Goal: Task Accomplishment & Management: Manage account settings

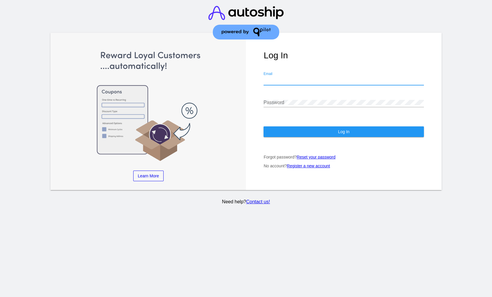
type input "viny@qpilot.cloud"
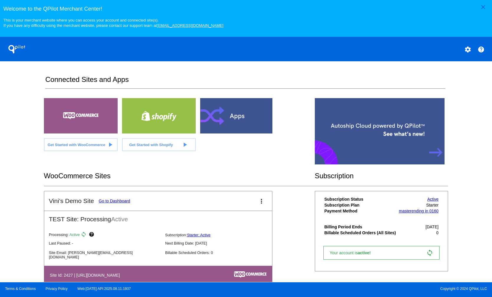
scroll to position [15, 0]
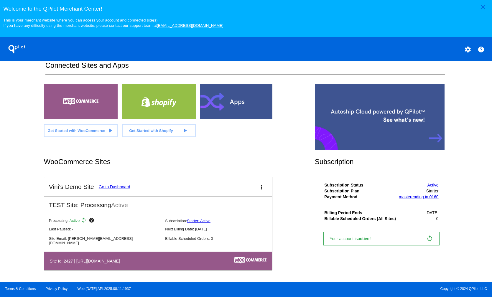
click at [120, 186] on link "Go to Dashboard" at bounding box center [115, 186] width 32 height 5
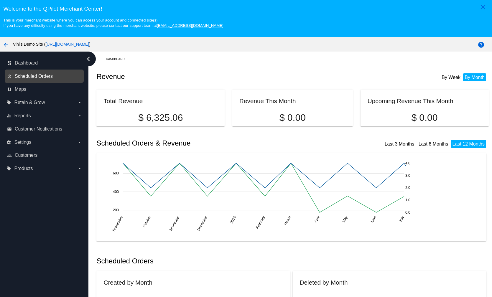
click at [47, 76] on span "Scheduled Orders" at bounding box center [34, 76] width 38 height 5
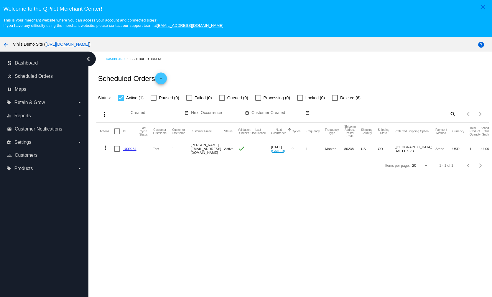
click at [127, 147] on link "1009284" at bounding box center [129, 149] width 13 height 4
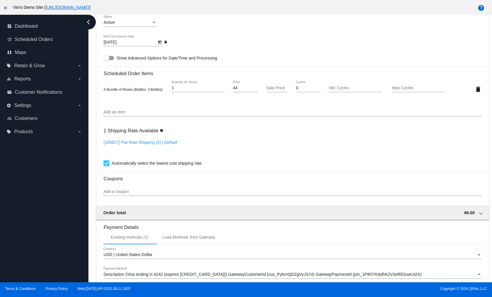
scroll to position [240, 0]
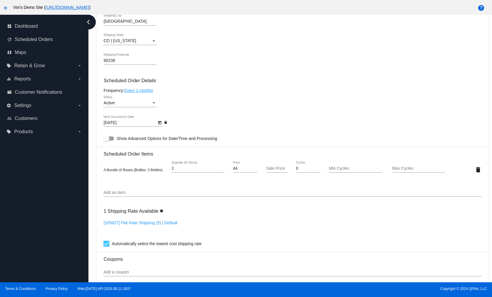
click at [147, 90] on link "Every 1 months" at bounding box center [138, 90] width 29 height 5
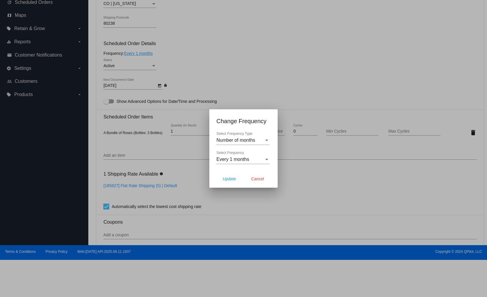
click at [243, 136] on div "Number of months Select Frequency Type" at bounding box center [243, 138] width 53 height 13
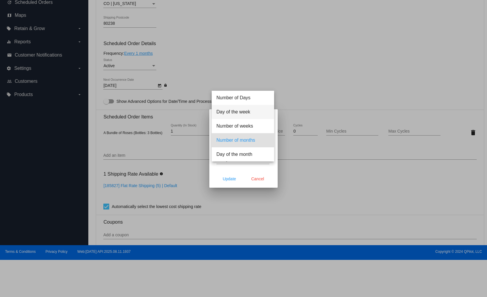
click at [247, 117] on span "Day of the week" at bounding box center [243, 112] width 53 height 14
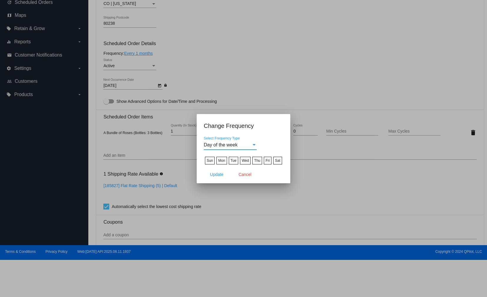
click at [245, 146] on div "Day of the week" at bounding box center [228, 144] width 48 height 5
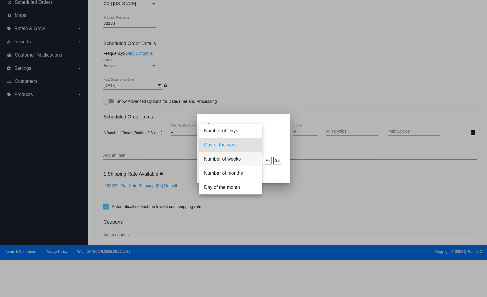
click at [245, 159] on span "Number of weeks" at bounding box center [230, 159] width 53 height 14
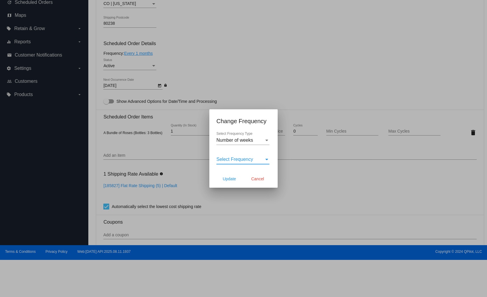
click at [247, 161] on span "Select Frequency" at bounding box center [235, 159] width 37 height 5
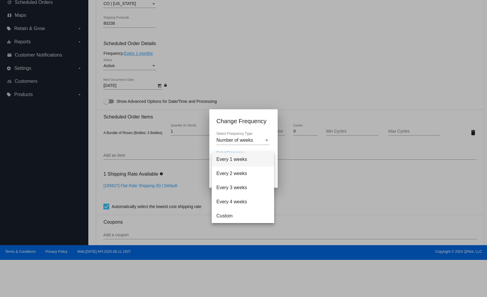
click at [252, 164] on span "Every 1 weeks" at bounding box center [243, 159] width 53 height 14
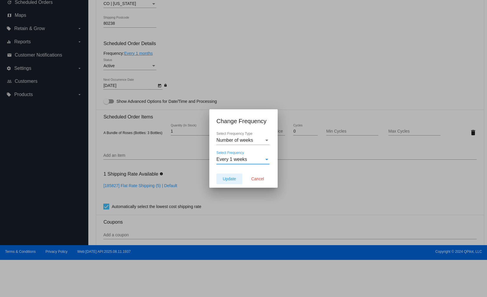
click at [228, 179] on span "Update" at bounding box center [229, 178] width 13 height 5
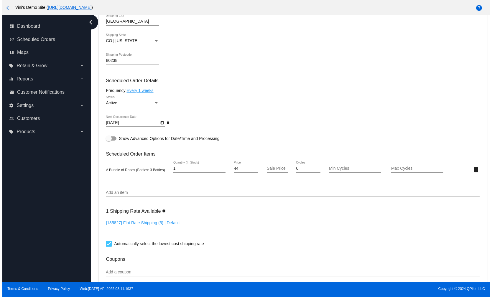
scroll to position [164, 0]
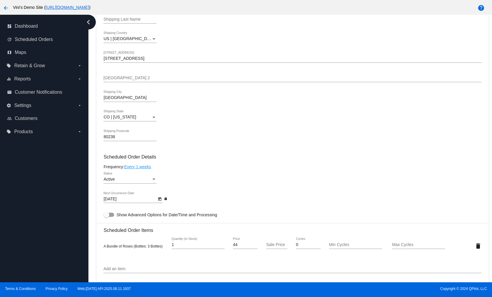
type input "8/19/2025"
click at [157, 199] on button "Open calendar" at bounding box center [159, 199] width 6 height 6
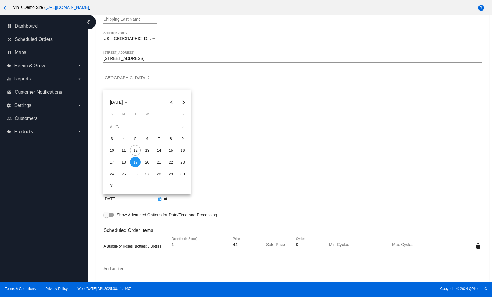
click at [135, 162] on div "19" at bounding box center [135, 162] width 11 height 11
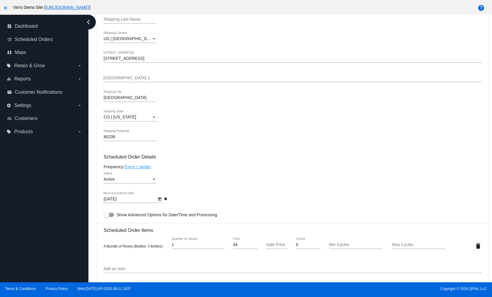
scroll to position [407, 0]
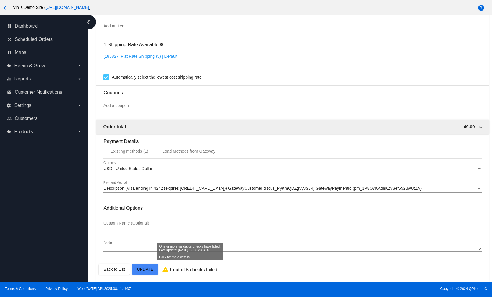
click at [199, 267] on p "1 out of 5 checks failed" at bounding box center [193, 269] width 48 height 5
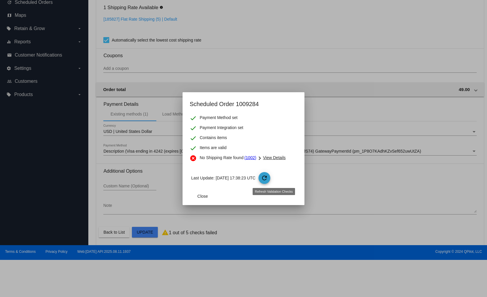
click at [268, 180] on mat-icon "refresh" at bounding box center [264, 177] width 7 height 7
click at [215, 194] on button "Close" at bounding box center [203, 196] width 26 height 11
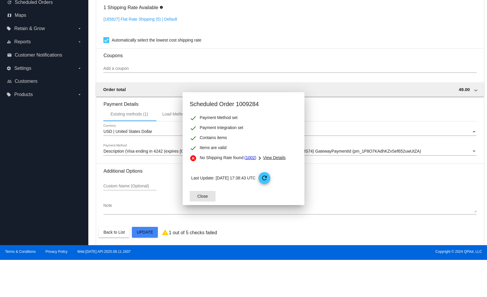
click at [155, 196] on div "Custom Name (Optional)" at bounding box center [129, 187] width 53 height 17
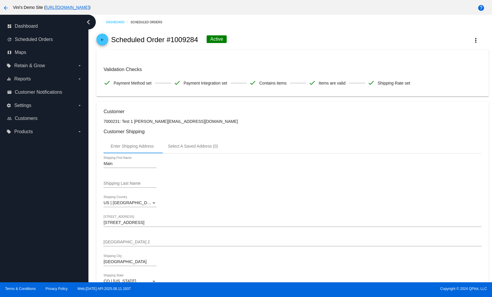
scroll to position [0, 0]
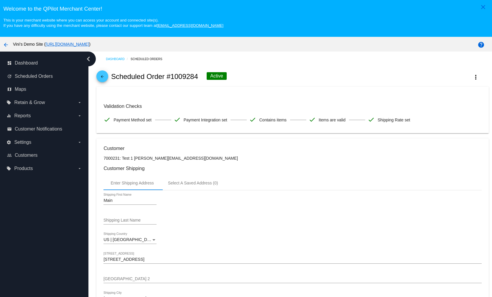
click at [104, 83] on span "arrow_back" at bounding box center [102, 77] width 7 height 14
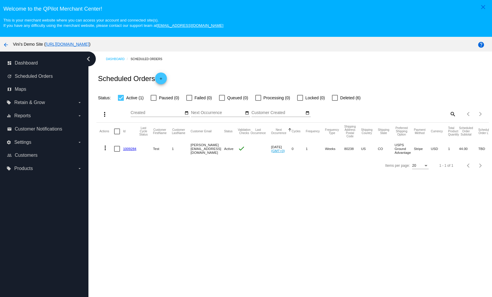
click at [125, 144] on mat-cell "1009284" at bounding box center [131, 148] width 16 height 17
click at [134, 148] on mat-cell "1009284" at bounding box center [131, 148] width 16 height 17
click at [134, 148] on link "1009284" at bounding box center [129, 149] width 13 height 4
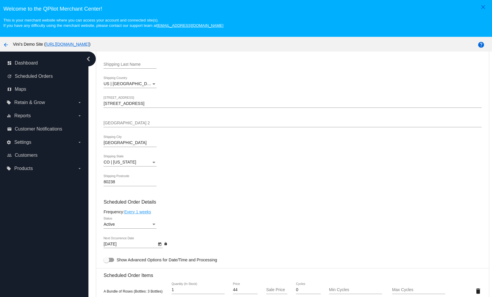
scroll to position [220, 0]
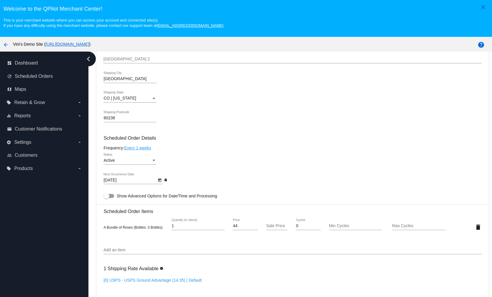
click at [159, 182] on icon "Open calendar" at bounding box center [160, 180] width 4 height 7
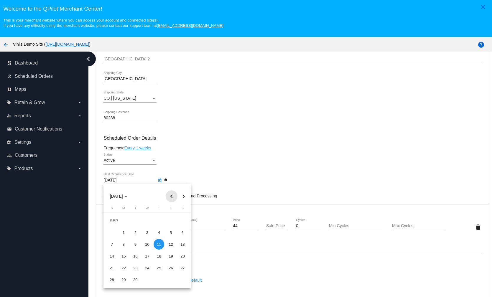
click at [170, 194] on button "Previous month" at bounding box center [172, 196] width 12 height 12
click at [138, 257] on div "19" at bounding box center [135, 256] width 11 height 11
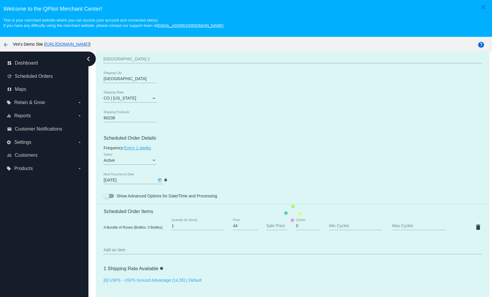
type input "8/19/2025"
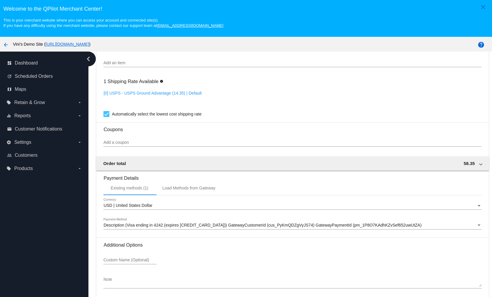
scroll to position [37, 0]
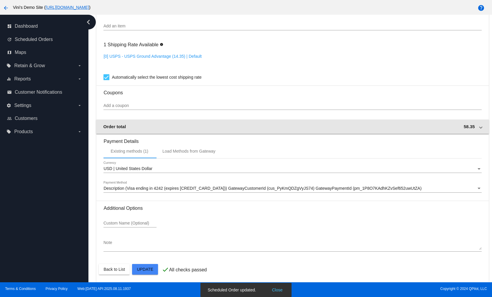
click at [469, 130] on mat-expansion-panel-header "Order total 58.35" at bounding box center [292, 127] width 392 height 14
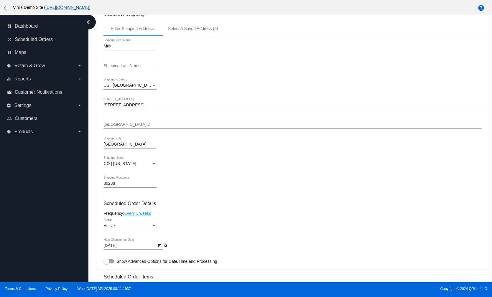
scroll to position [0, 0]
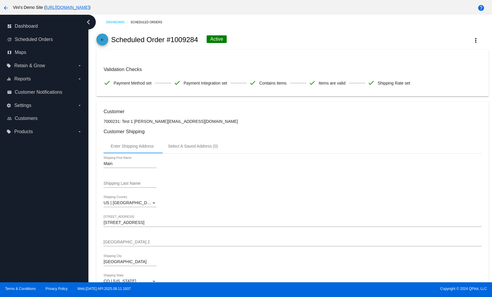
click at [105, 43] on mat-icon "arrow_back" at bounding box center [102, 41] width 7 height 7
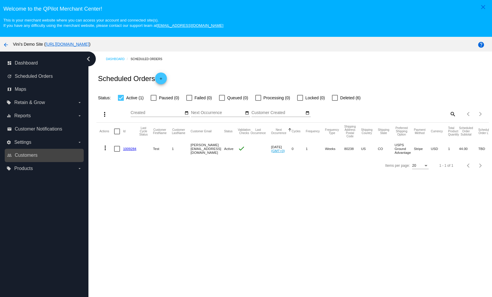
click at [53, 159] on link "people_outline Customers" at bounding box center [44, 155] width 75 height 9
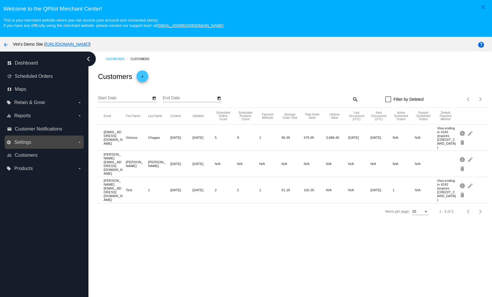
click at [56, 147] on label "settings Settings arrow_drop_down" at bounding box center [43, 142] width 75 height 9
click at [0, 0] on input "settings Settings arrow_drop_down" at bounding box center [0, 0] width 0 height 0
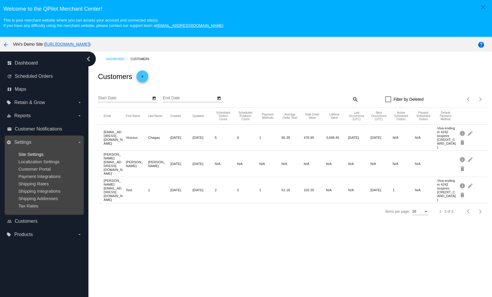
click at [34, 155] on span "Site Settings" at bounding box center [30, 154] width 25 height 5
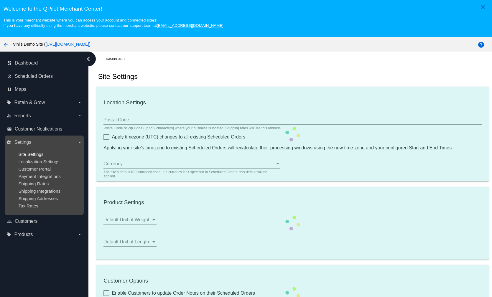
type input "00:00"
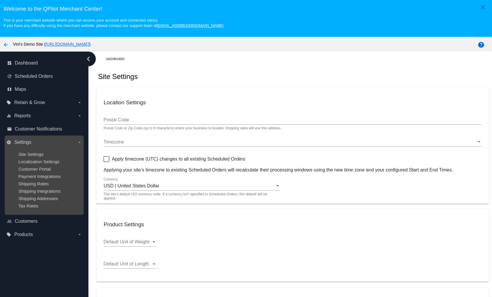
checkbox input "true"
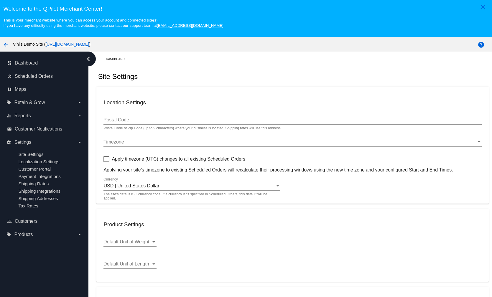
click at [89, 43] on link "[URL][DOMAIN_NAME]" at bounding box center [67, 44] width 44 height 5
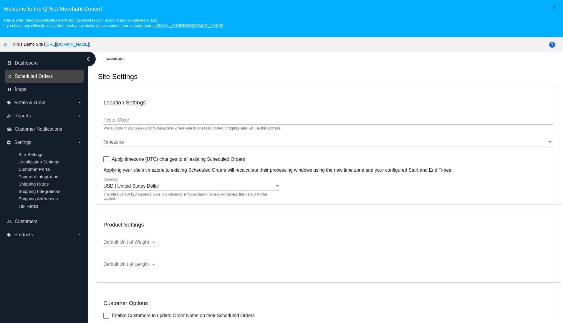
click at [38, 77] on span "Scheduled Orders" at bounding box center [34, 76] width 38 height 5
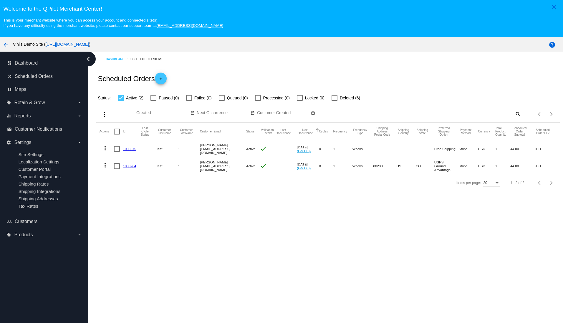
click at [125, 148] on link "1009575" at bounding box center [129, 149] width 13 height 4
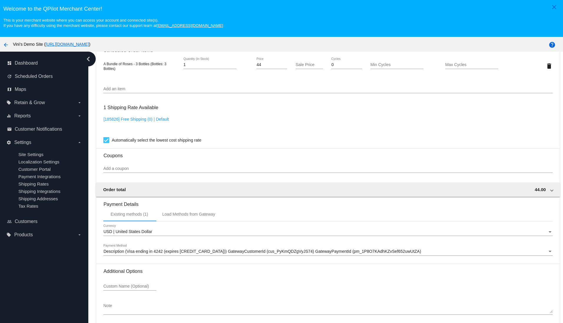
scroll to position [37, 0]
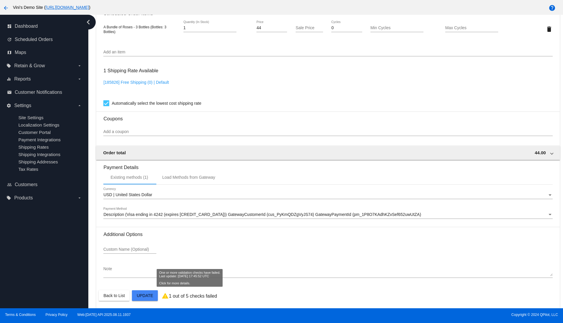
click at [212, 293] on p "1 out of 5 checks failed" at bounding box center [193, 295] width 48 height 5
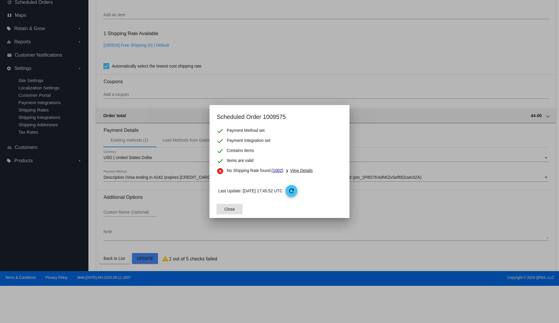
click at [312, 168] on div "chevron_right View Details" at bounding box center [297, 171] width 29 height 9
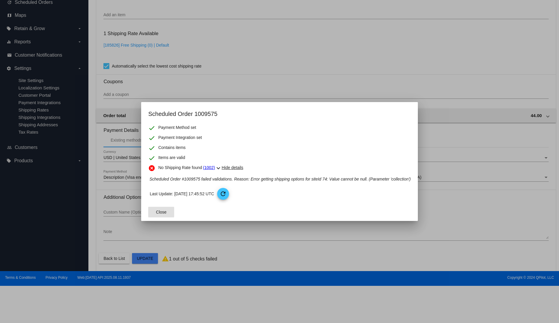
click at [169, 210] on button "Close" at bounding box center [161, 211] width 26 height 11
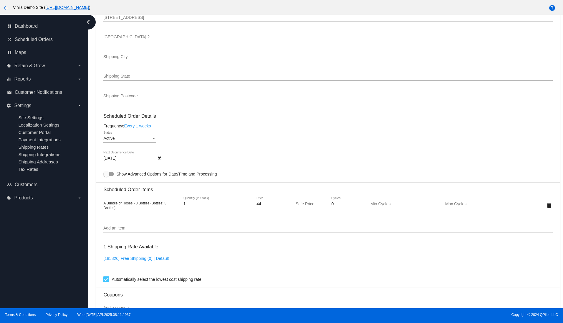
scroll to position [65, 0]
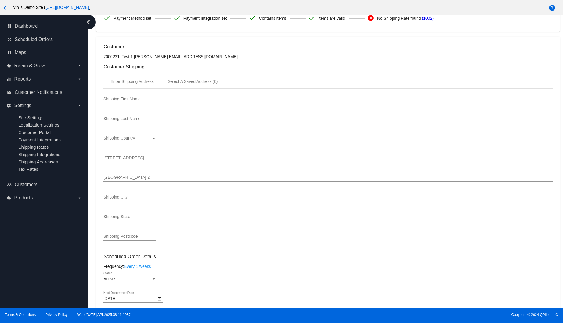
click at [127, 96] on div "Shipping First Name" at bounding box center [129, 97] width 53 height 11
type input "Main"
click at [120, 141] on div "Shipping Country Shipping Country" at bounding box center [129, 136] width 53 height 11
type input "USA"
click at [141, 137] on span "US | [GEOGRAPHIC_DATA]" at bounding box center [136, 137] width 67 height 12
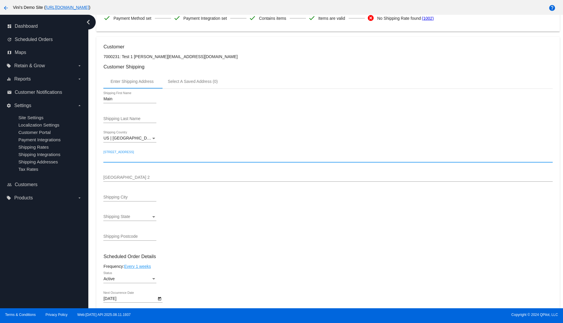
type input "0"
type input "6031 emporia street"
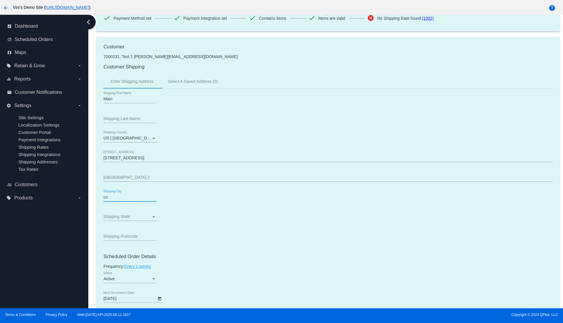
type input "c"
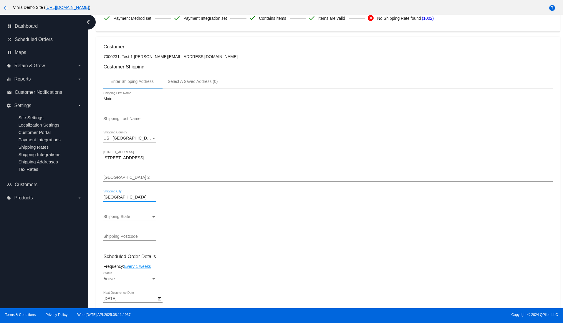
type input "[GEOGRAPHIC_DATA]"
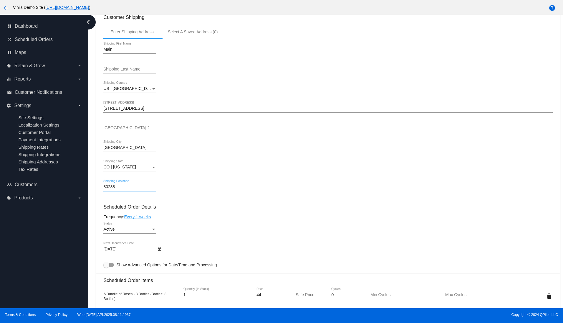
scroll to position [115, 0]
type input "80238"
click at [279, 190] on mat-card "Customer 7000231: Test 1 david@qpilot.cloud Customer Shipping Enter Shipping Ad…" at bounding box center [327, 280] width 463 height 589
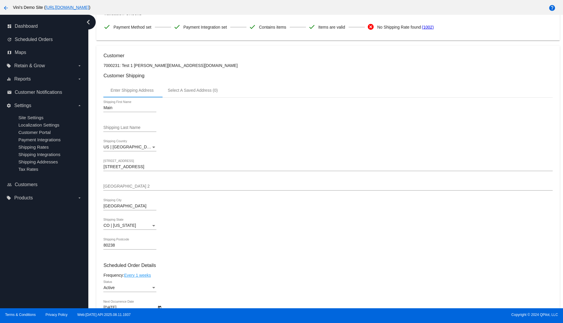
scroll to position [100, 0]
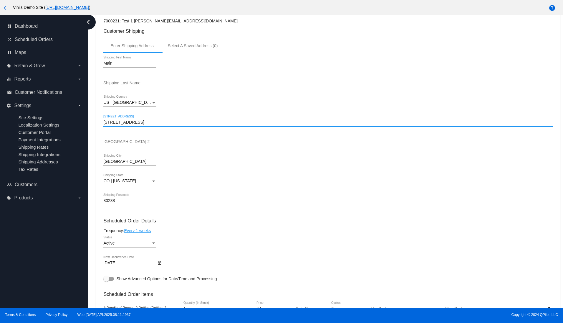
click at [122, 123] on input "6031 emporia street" at bounding box center [327, 122] width 449 height 5
drag, startPoint x: 122, startPoint y: 123, endPoint x: 155, endPoint y: 124, distance: 33.0
click at [155, 124] on input "6031 emporia street" at bounding box center [327, 122] width 449 height 5
type input "[STREET_ADDRESS]"
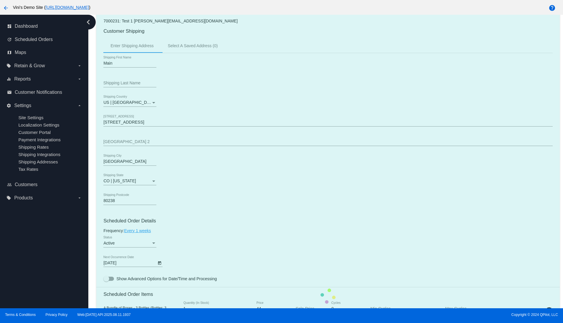
click at [342, 178] on mat-card "Customer 7000231: Test 1 david@qpilot.cloud Customer Shipping Enter Shipping Ad…" at bounding box center [327, 295] width 463 height 589
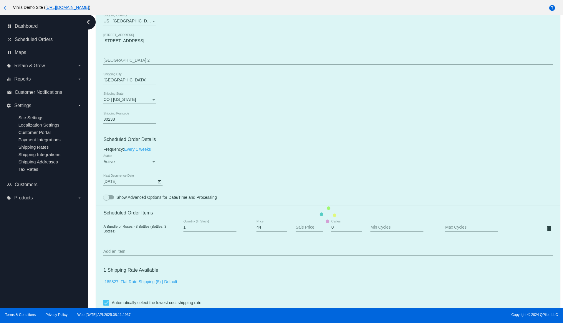
scroll to position [381, 0]
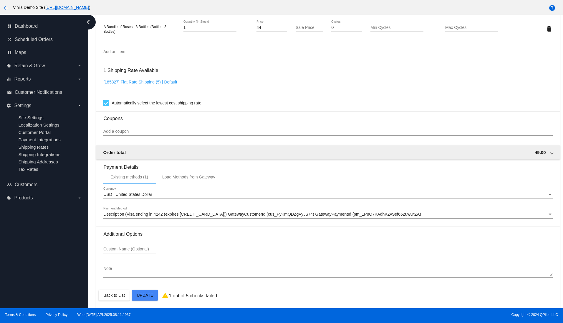
click at [157, 295] on mat-card "Customer 7000231: Test 1 david@qpilot.cloud Customer Shipping Enter Shipping Ad…" at bounding box center [327, 14] width 463 height 589
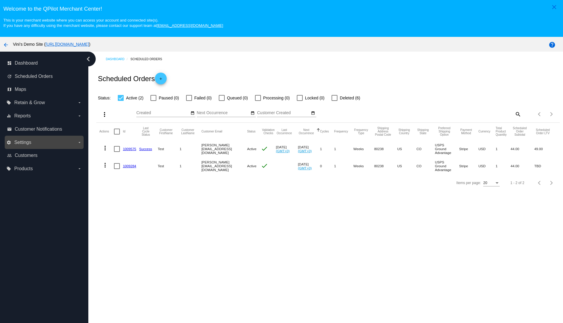
click at [50, 141] on label "settings Settings arrow_drop_down" at bounding box center [43, 142] width 75 height 9
click at [0, 0] on input "settings Settings arrow_drop_down" at bounding box center [0, 0] width 0 height 0
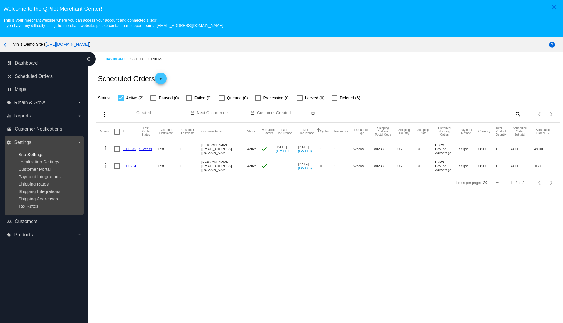
click at [32, 155] on span "Site Settings" at bounding box center [30, 154] width 25 height 5
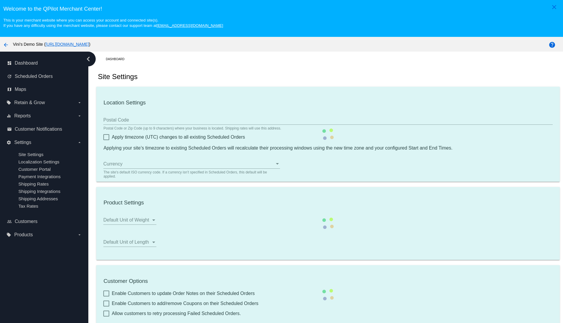
type input "00:00"
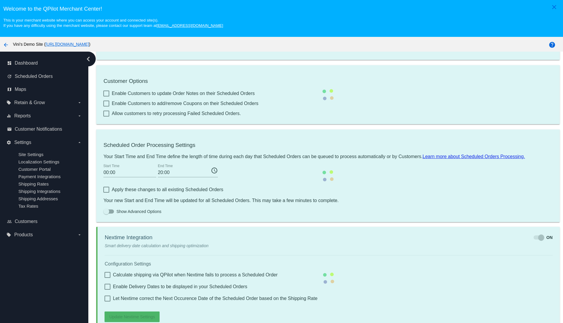
scroll to position [37, 0]
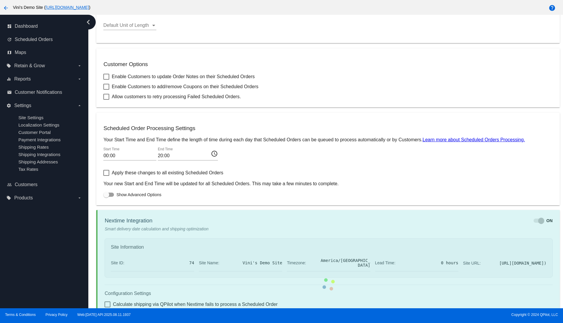
checkbox input "true"
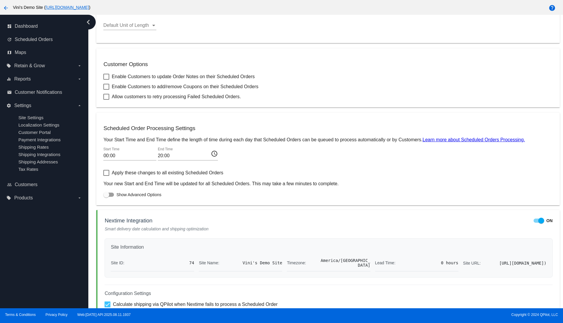
scroll to position [292, 0]
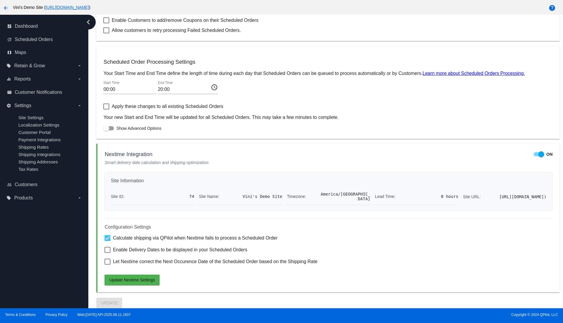
click at [162, 251] on span "Enable Delivery Dates to be displayed in your Scheduled Orders" at bounding box center [180, 249] width 134 height 7
click at [108, 252] on input "Enable Delivery Dates to be displayed in your Scheduled Orders" at bounding box center [107, 252] width 0 height 0
checkbox input "true"
click at [162, 261] on span "Let Nextime correct the Next Occurence Date of the Scheduled Order based on the…" at bounding box center [215, 261] width 205 height 7
click at [108, 264] on input "Let Nextime correct the Next Occurence Date of the Scheduled Order based on the…" at bounding box center [107, 264] width 0 height 0
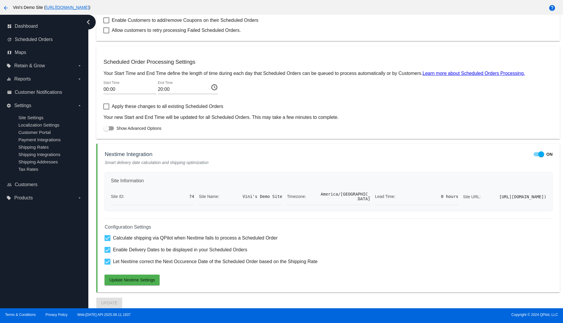
click at [164, 260] on span "Let Nextime correct the Next Occurence Date of the Scheduled Order based on the…" at bounding box center [215, 261] width 205 height 7
click at [108, 264] on input "Let Nextime correct the Next Occurence Date of the Scheduled Order based on the…" at bounding box center [107, 264] width 0 height 0
click at [146, 278] on span "Update Nextime Settings" at bounding box center [132, 279] width 46 height 5
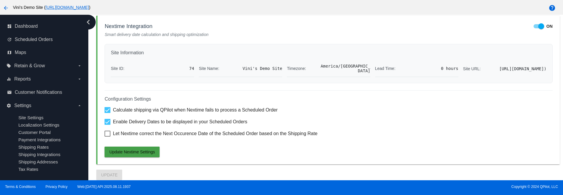
click at [155, 151] on span "Update Nextime Settings" at bounding box center [132, 151] width 46 height 5
click at [252, 137] on span "Let Nextime correct the Next Occurence Date of the Scheduled Order based on the…" at bounding box center [215, 133] width 205 height 7
click at [108, 137] on input "Let Nextime correct the Next Occurence Date of the Scheduled Order based on the…" at bounding box center [107, 136] width 0 height 0
click at [138, 154] on span "Update Nextime Settings" at bounding box center [132, 151] width 46 height 5
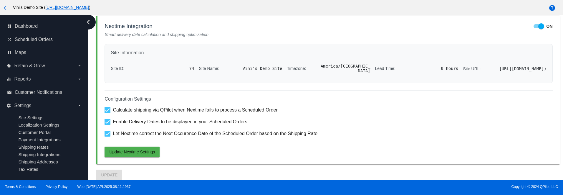
click at [128, 154] on span "Update Nextime Settings" at bounding box center [132, 151] width 46 height 5
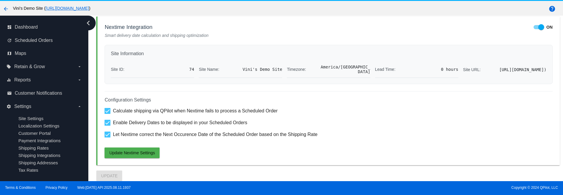
scroll to position [37, 0]
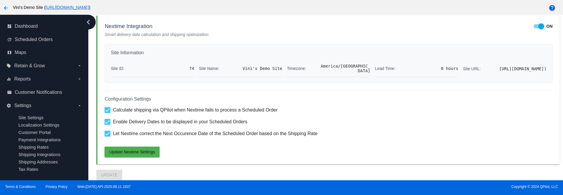
click at [154, 155] on button "Update Nextime Settings" at bounding box center [132, 151] width 55 height 11
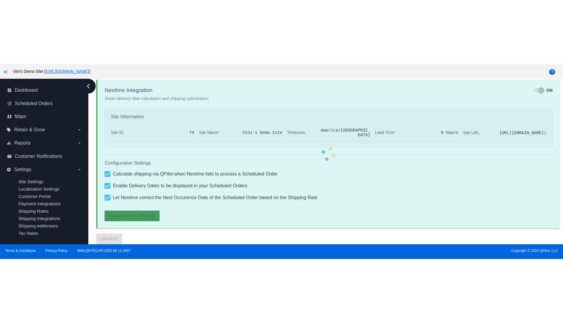
scroll to position [398, 0]
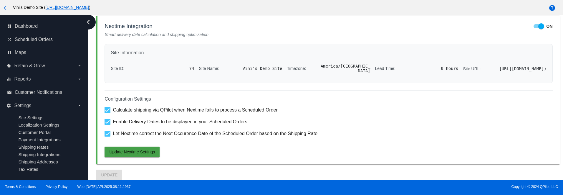
click at [139, 154] on span "Update Nextime Settings" at bounding box center [132, 151] width 46 height 5
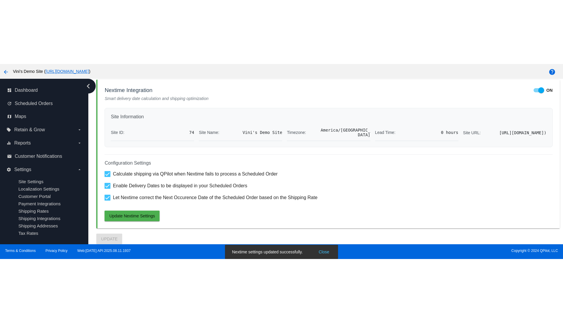
scroll to position [292, 0]
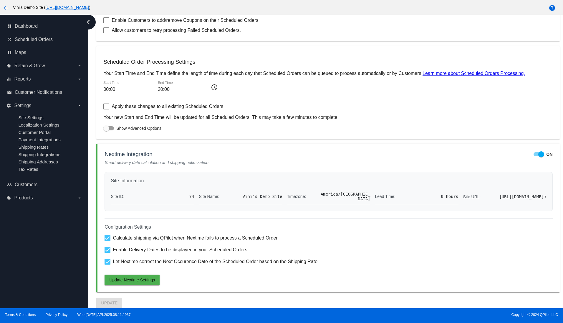
click at [157, 258] on span "Let Nextime correct the Next Occurence Date of the Scheduled Order based on the…" at bounding box center [215, 261] width 205 height 7
click at [108, 264] on input "Let Nextime correct the Next Occurence Date of the Scheduled Order based on the…" at bounding box center [107, 264] width 0 height 0
checkbox input "false"
click at [159, 246] on span "Enable Delivery Dates to be displayed in your Scheduled Orders" at bounding box center [180, 249] width 134 height 7
click at [108, 252] on input "Enable Delivery Dates to be displayed in your Scheduled Orders" at bounding box center [107, 252] width 0 height 0
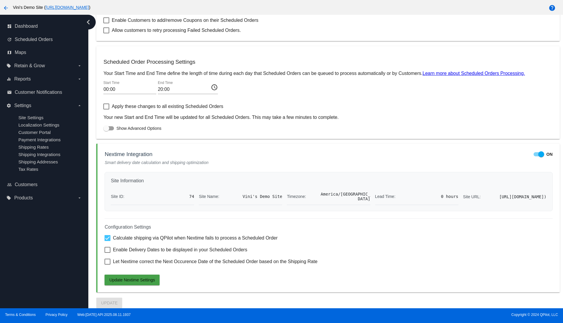
click at [142, 280] on span "Update Nextime Settings" at bounding box center [132, 279] width 46 height 5
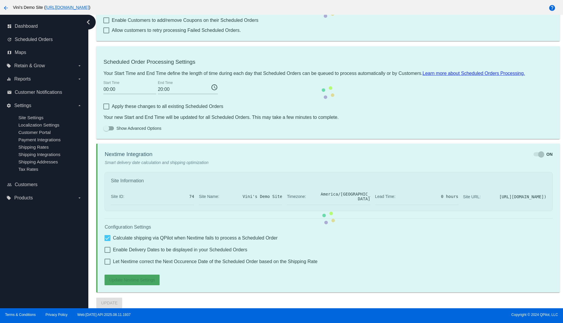
scroll to position [270, 0]
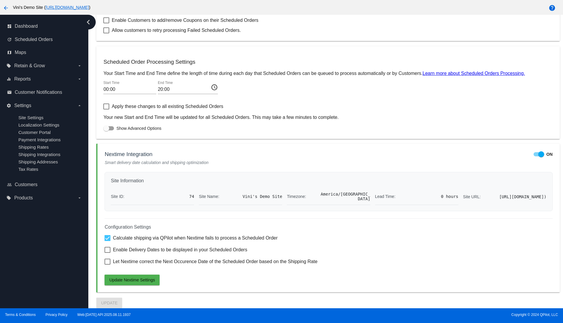
click at [145, 268] on div "Configuration Settings Calculate shipping via QPilot when Nextime fails to proc…" at bounding box center [329, 251] width 448 height 67
click at [141, 253] on span "Enable Delivery Dates to be displayed in your Scheduled Orders" at bounding box center [180, 249] width 134 height 7
click at [108, 253] on input "Enable Delivery Dates to be displayed in your Scheduled Orders" at bounding box center [107, 252] width 0 height 0
checkbox input "true"
click at [145, 282] on span "Update Nextime Settings" at bounding box center [132, 279] width 46 height 5
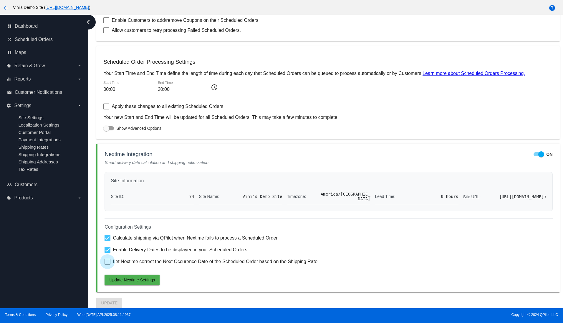
click at [158, 265] on span "Let Nextime correct the Next Occurence Date of the Scheduled Order based on the…" at bounding box center [215, 261] width 205 height 7
click at [108, 265] on input "Let Nextime correct the Next Occurence Date of the Scheduled Order based on the…" at bounding box center [107, 264] width 0 height 0
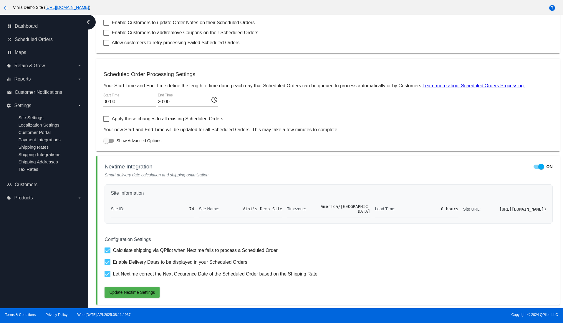
scroll to position [292, 0]
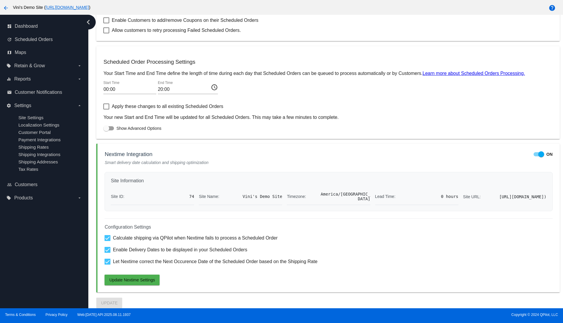
click at [150, 261] on span "Let Nextime correct the Next Occurence Date of the Scheduled Order based on the…" at bounding box center [215, 261] width 205 height 7
click at [108, 264] on input "Let Nextime correct the Next Occurence Date of the Scheduled Order based on the…" at bounding box center [107, 264] width 0 height 0
checkbox input "false"
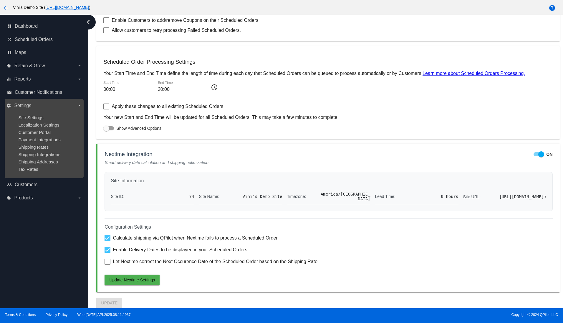
scroll to position [0, 0]
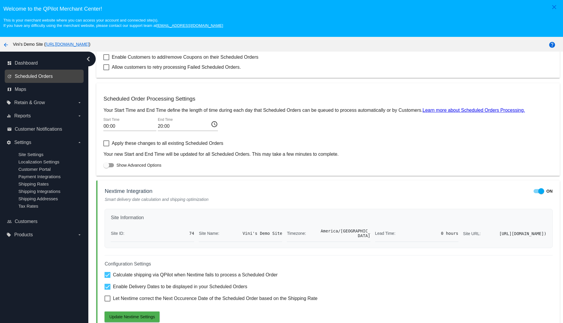
click at [30, 75] on span "Scheduled Orders" at bounding box center [34, 76] width 38 height 5
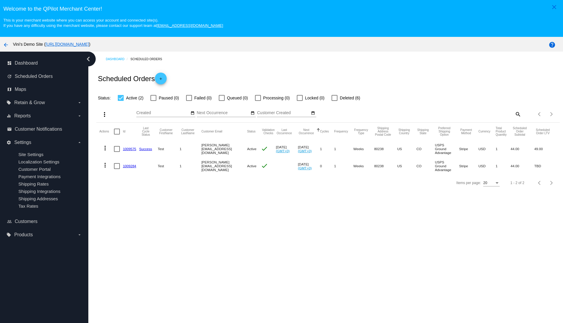
click at [125, 148] on link "1009575" at bounding box center [129, 149] width 13 height 4
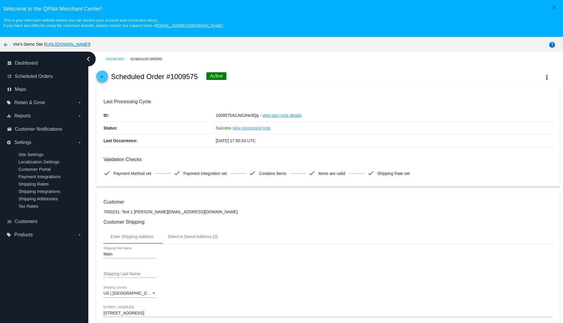
radio input "true"
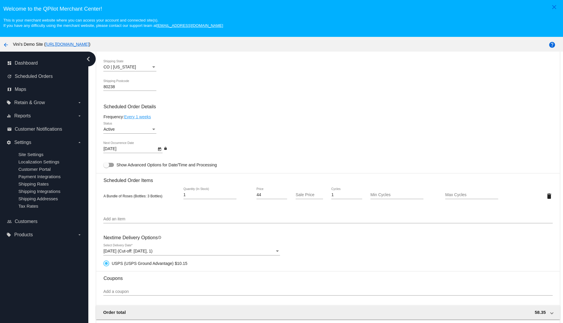
scroll to position [379, 0]
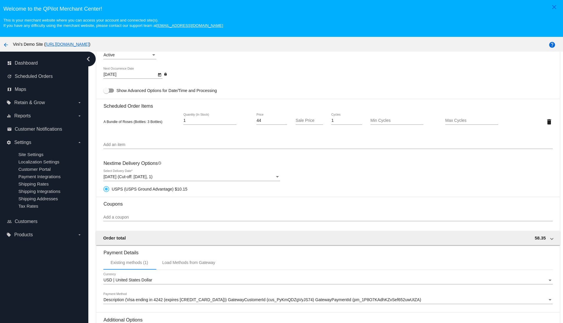
click at [152, 176] on span "[DATE] (Cut-off: [DATE], 1)" at bounding box center [127, 176] width 49 height 5
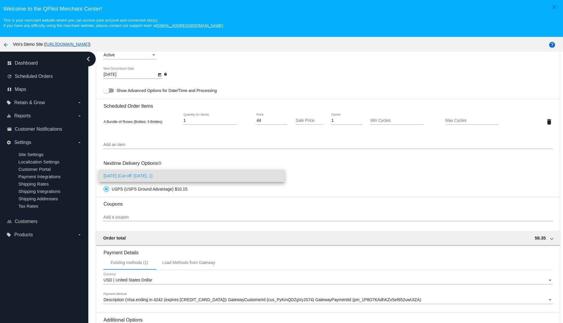
click at [383, 184] on div at bounding box center [281, 161] width 563 height 323
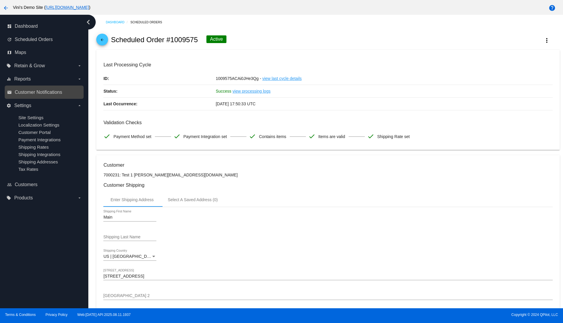
scroll to position [0, 0]
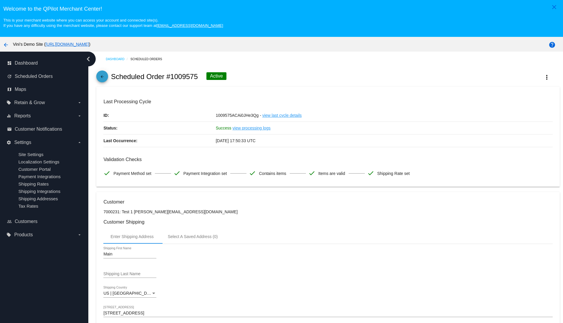
click at [102, 78] on mat-icon "arrow_back" at bounding box center [102, 78] width 7 height 7
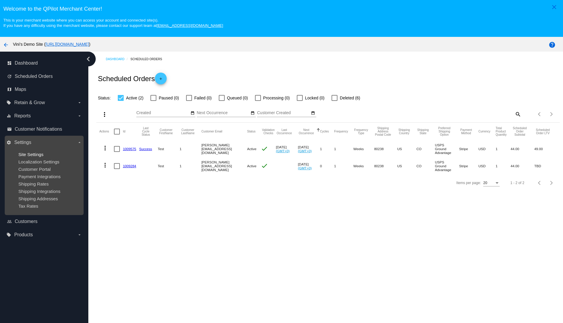
click at [35, 154] on span "Site Settings" at bounding box center [30, 154] width 25 height 5
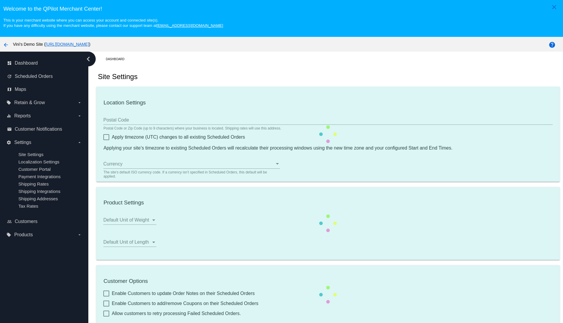
type input "00:00"
checkbox input "true"
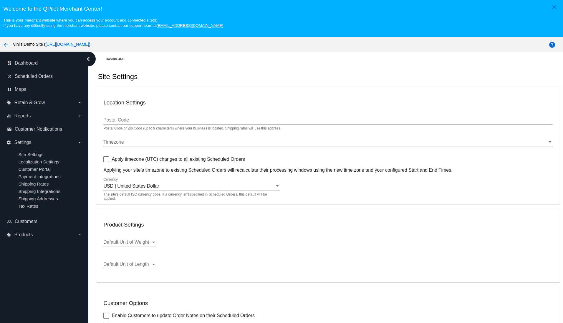
checkbox input "true"
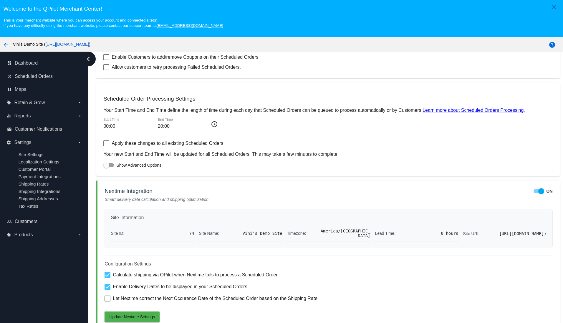
scroll to position [37, 0]
